Goal: Task Accomplishment & Management: Use online tool/utility

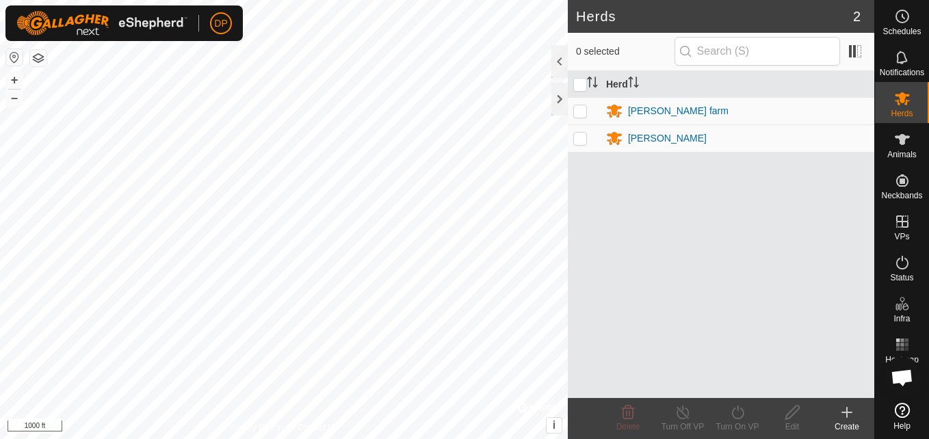
scroll to position [1422, 0]
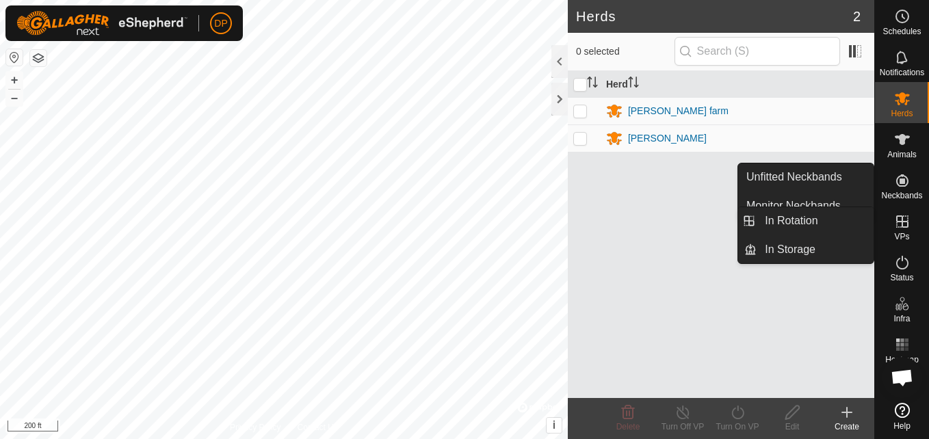
click at [898, 224] on icon at bounding box center [902, 221] width 16 height 16
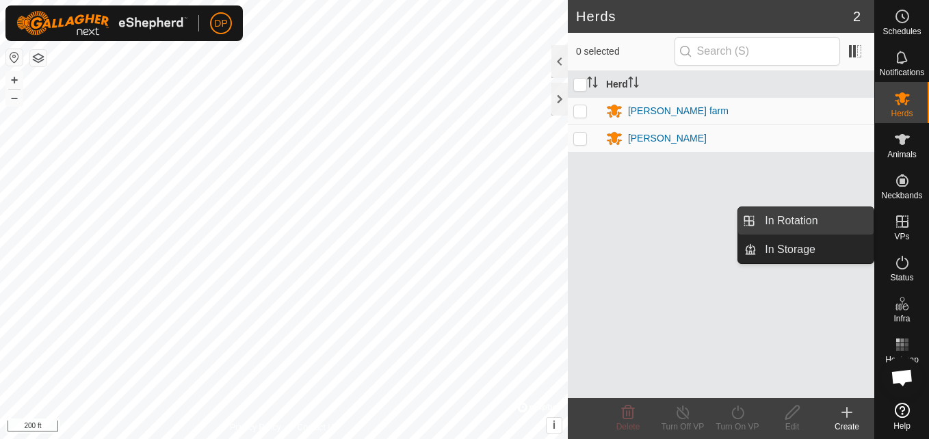
click at [853, 218] on link "In Rotation" at bounding box center [815, 220] width 117 height 27
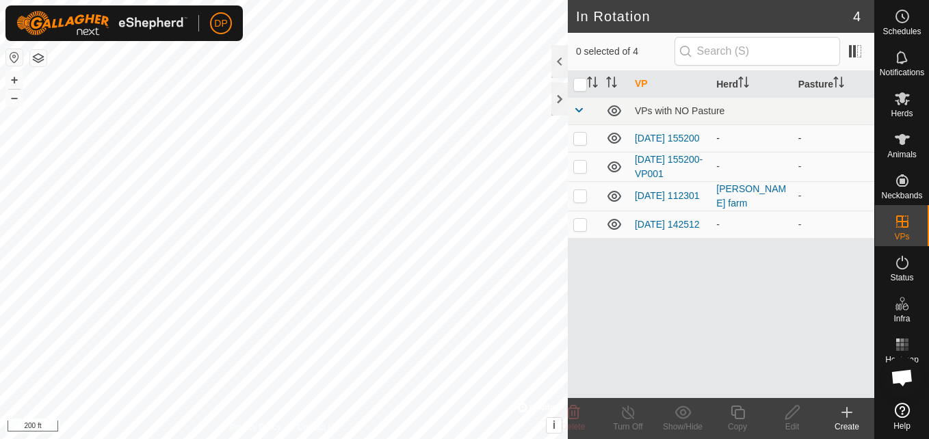
click at [614, 140] on icon at bounding box center [614, 138] width 16 height 16
click at [608, 168] on icon at bounding box center [614, 166] width 14 height 11
click at [611, 229] on icon at bounding box center [614, 224] width 16 height 16
click at [558, 101] on div at bounding box center [559, 99] width 16 height 33
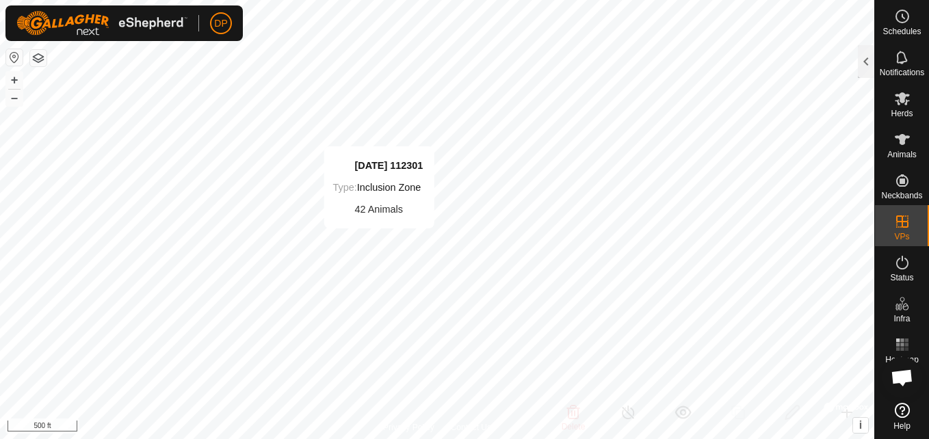
checkbox input "false"
